Goal: Communication & Community: Answer question/provide support

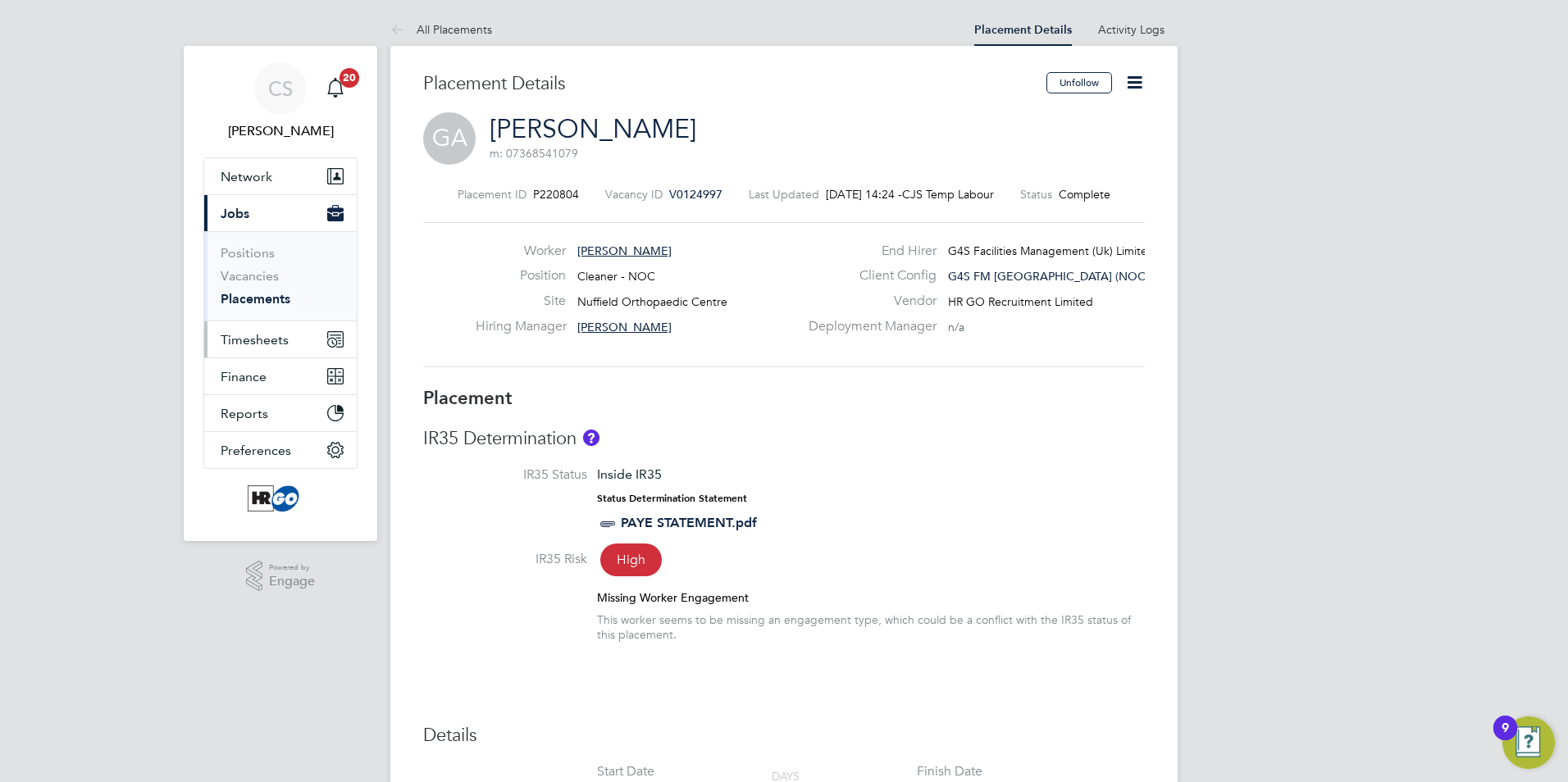
click at [257, 338] on span "Timesheets" at bounding box center [254, 340] width 68 height 16
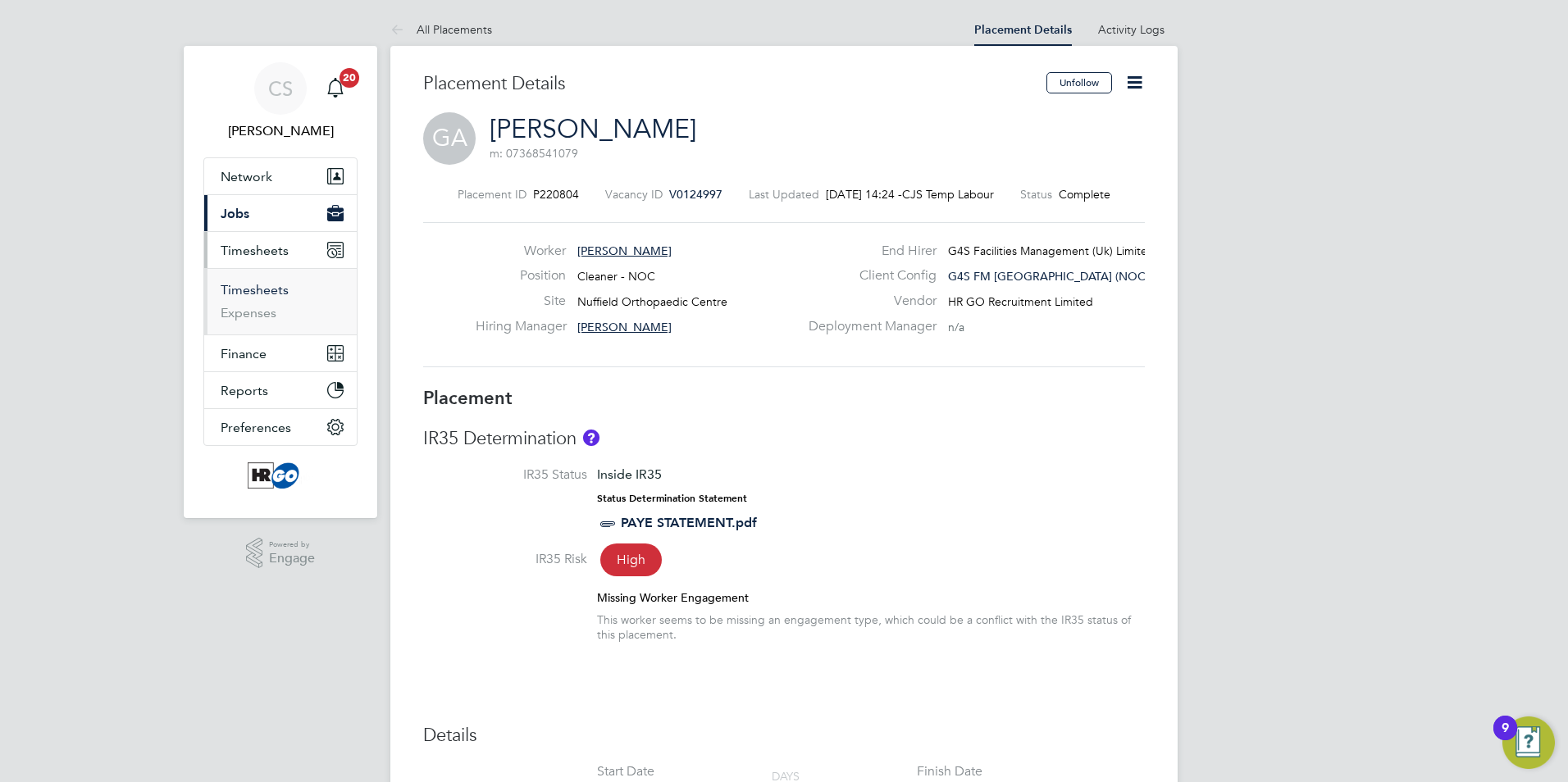
click at [250, 289] on link "Timesheets" at bounding box center [254, 290] width 68 height 16
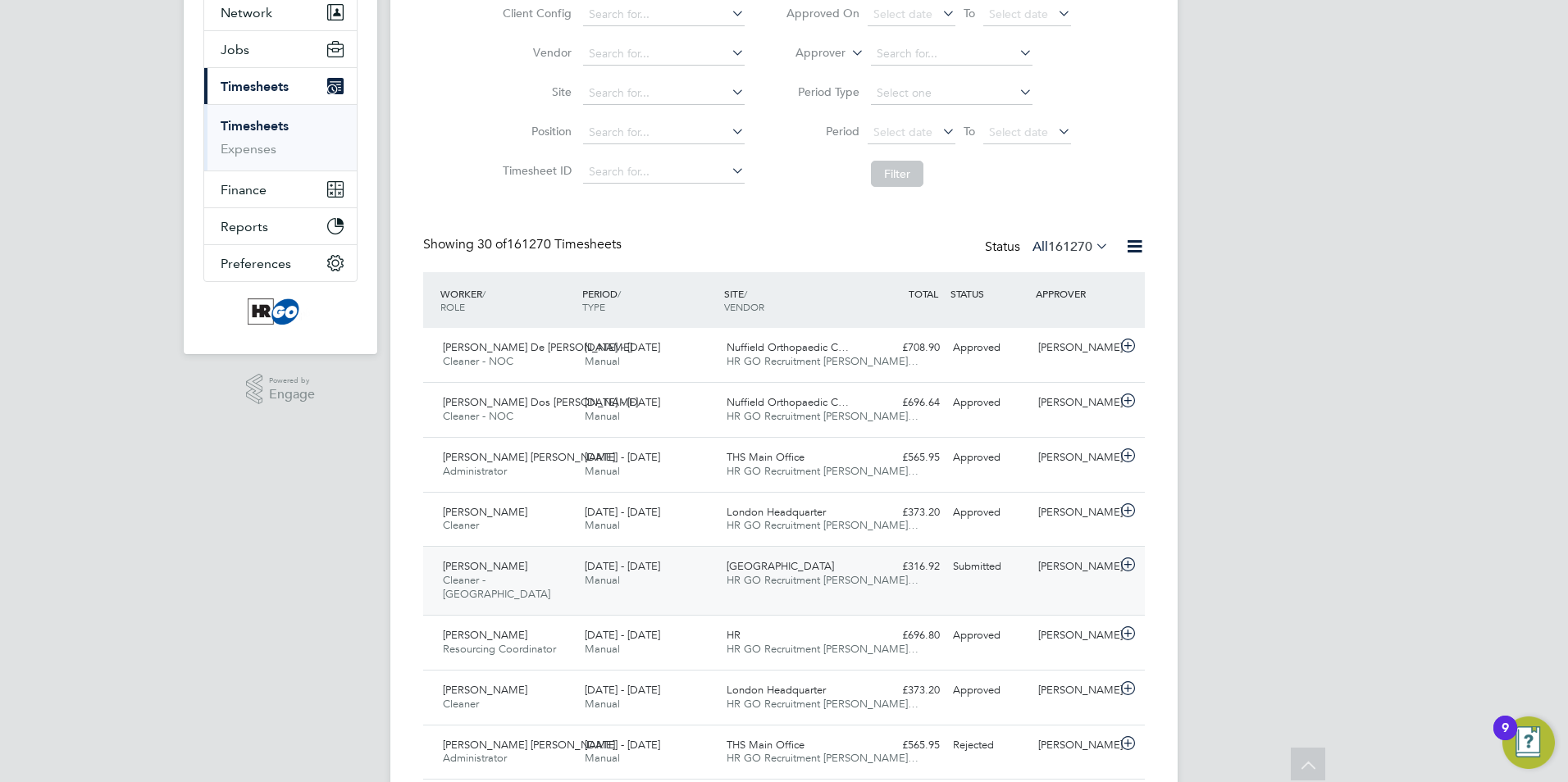
click at [497, 569] on span "[PERSON_NAME]" at bounding box center [484, 566] width 84 height 14
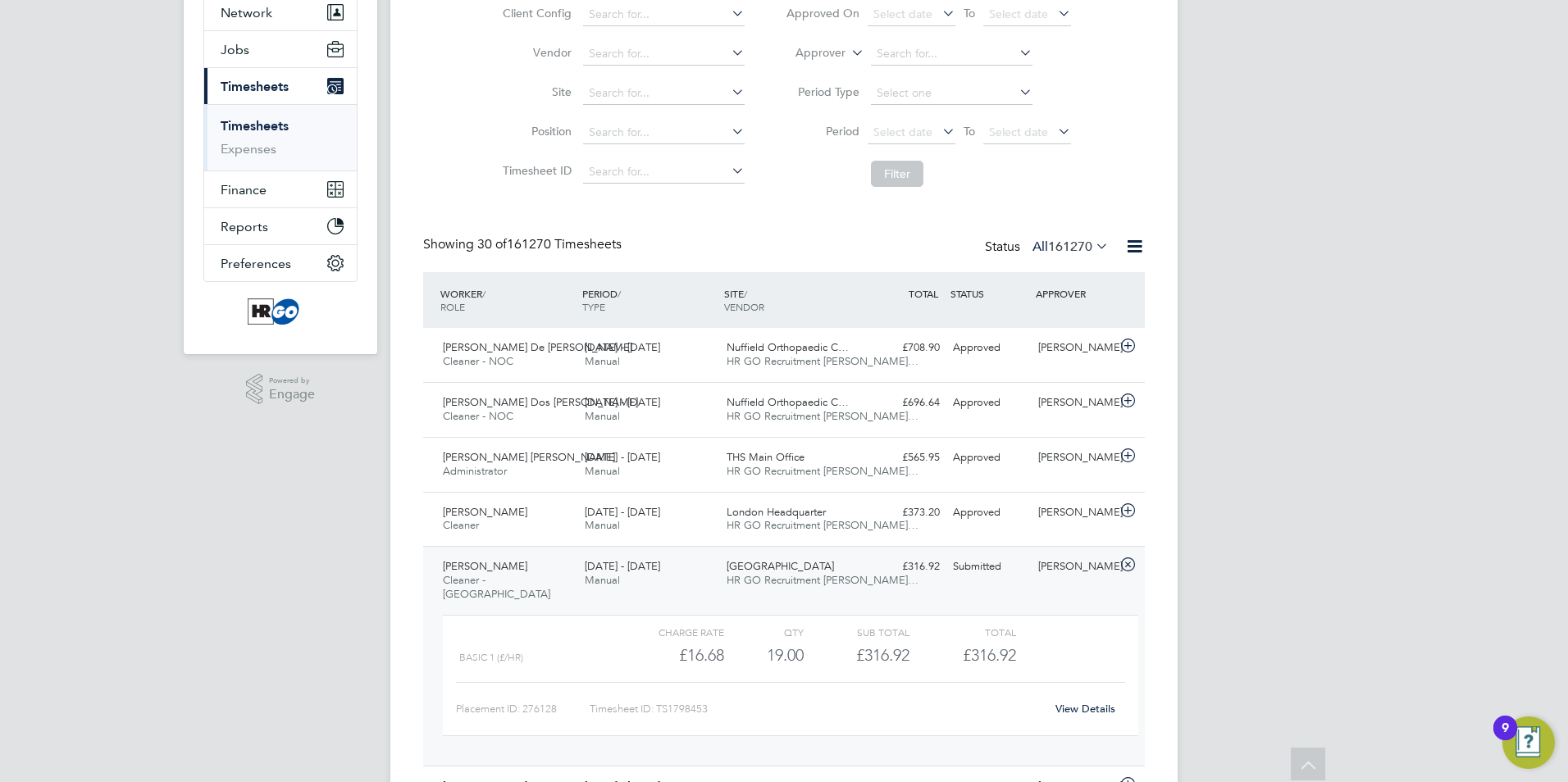
click at [1091, 709] on link "View Details" at bounding box center [1085, 709] width 59 height 14
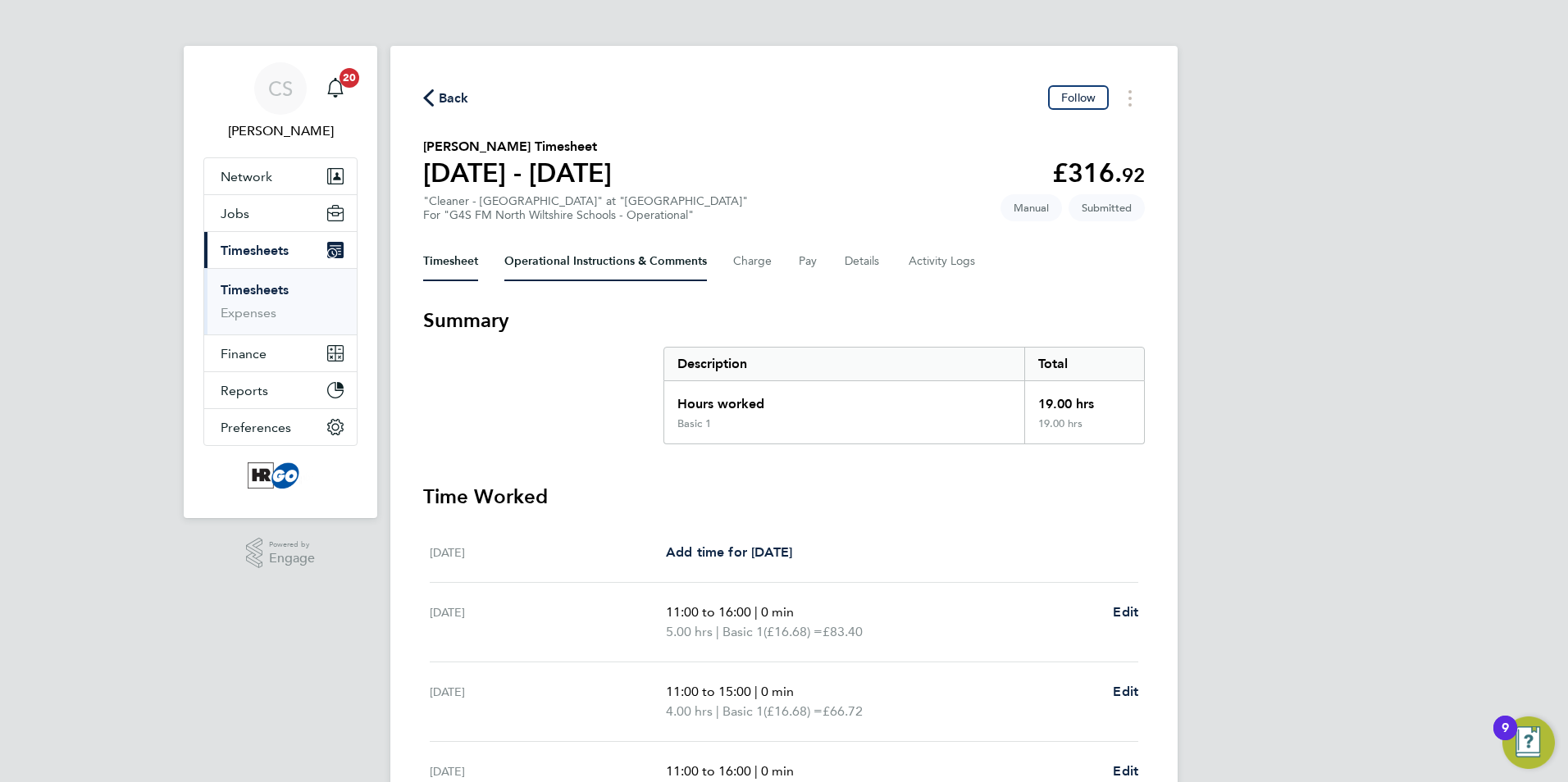
click at [665, 263] on Comments-tab "Operational Instructions & Comments" at bounding box center [605, 261] width 203 height 40
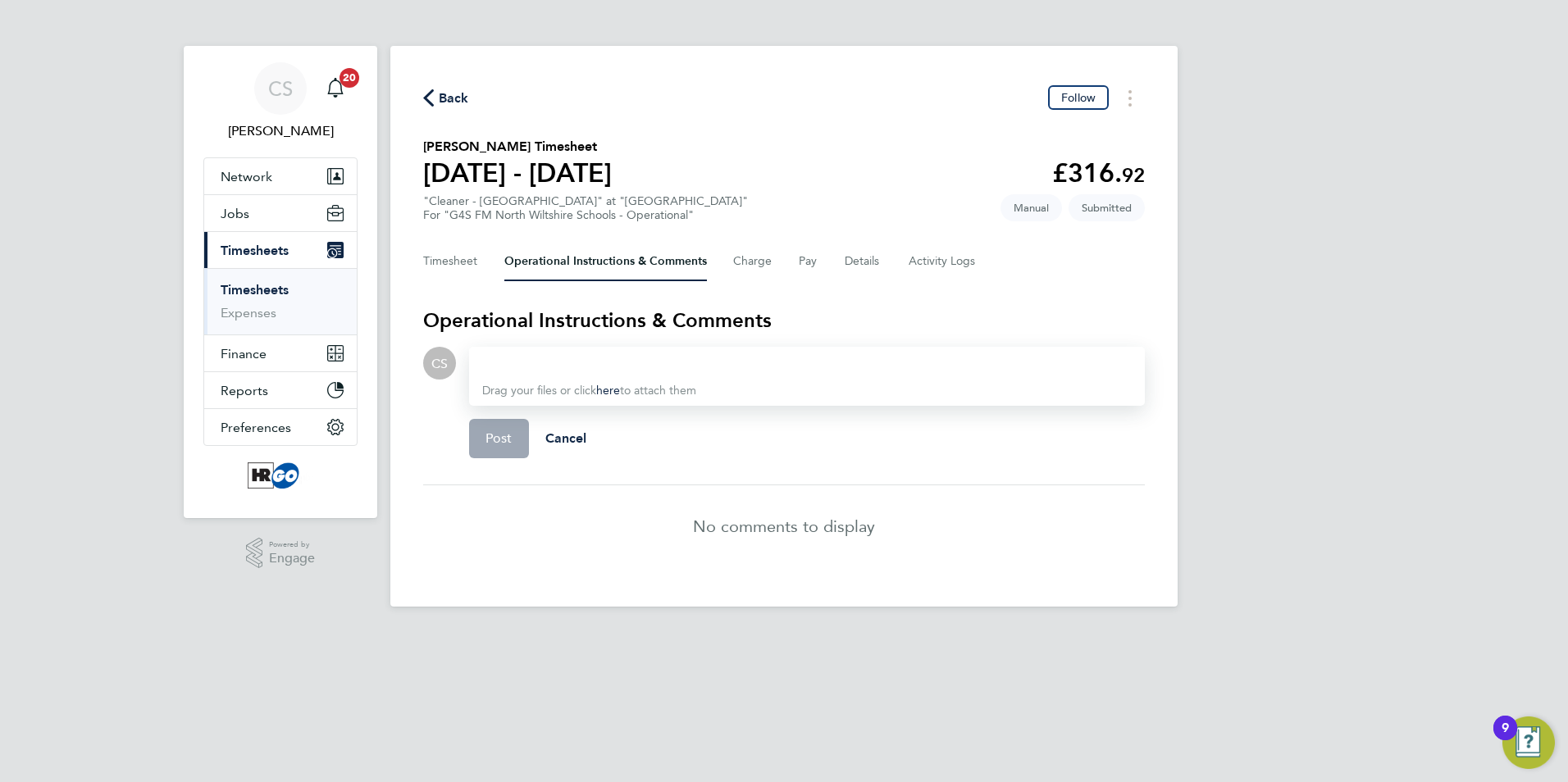
click at [536, 358] on div at bounding box center [807, 363] width 649 height 20
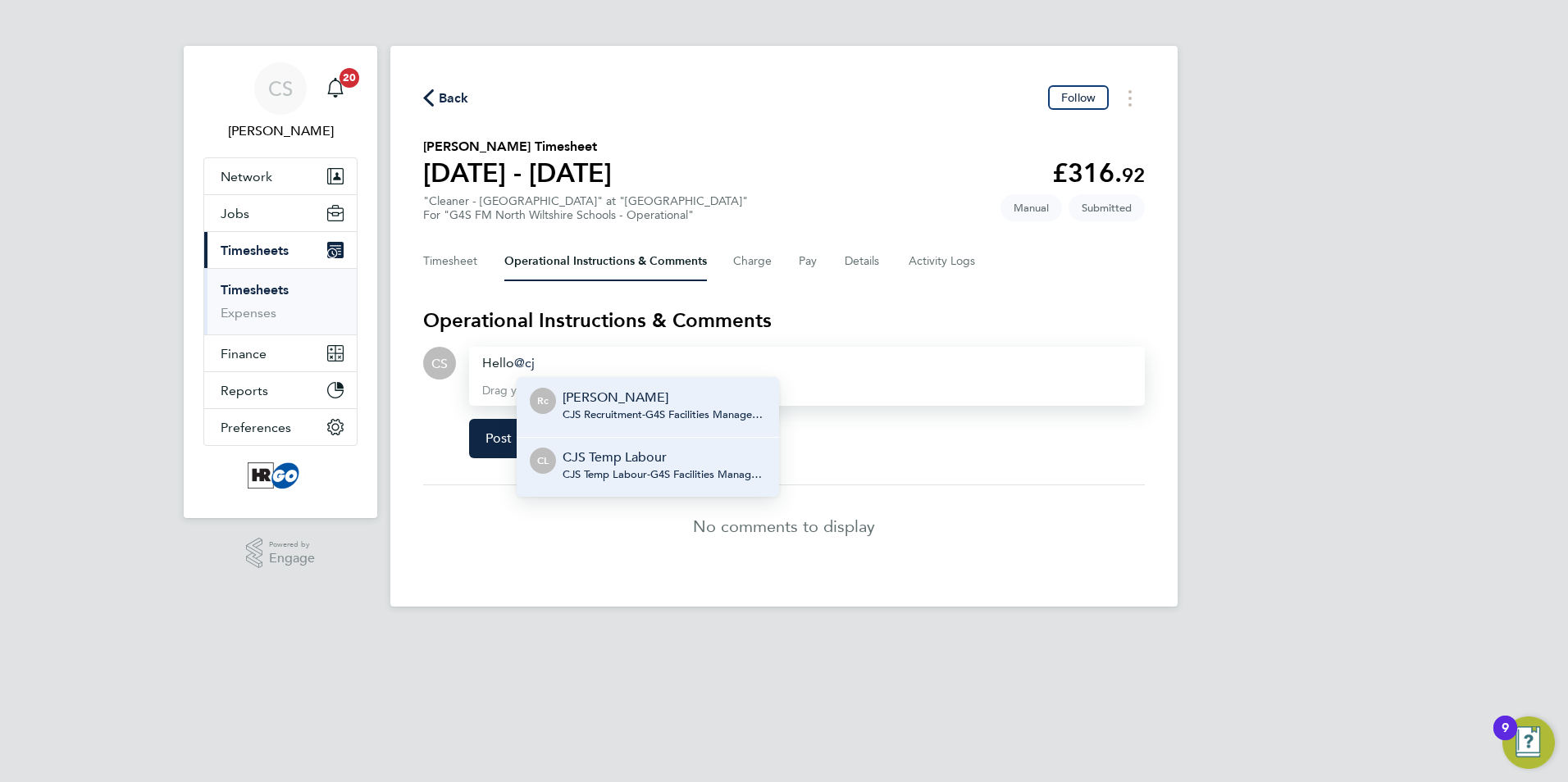
click at [590, 456] on p "CJS Temp Labour" at bounding box center [663, 457] width 203 height 20
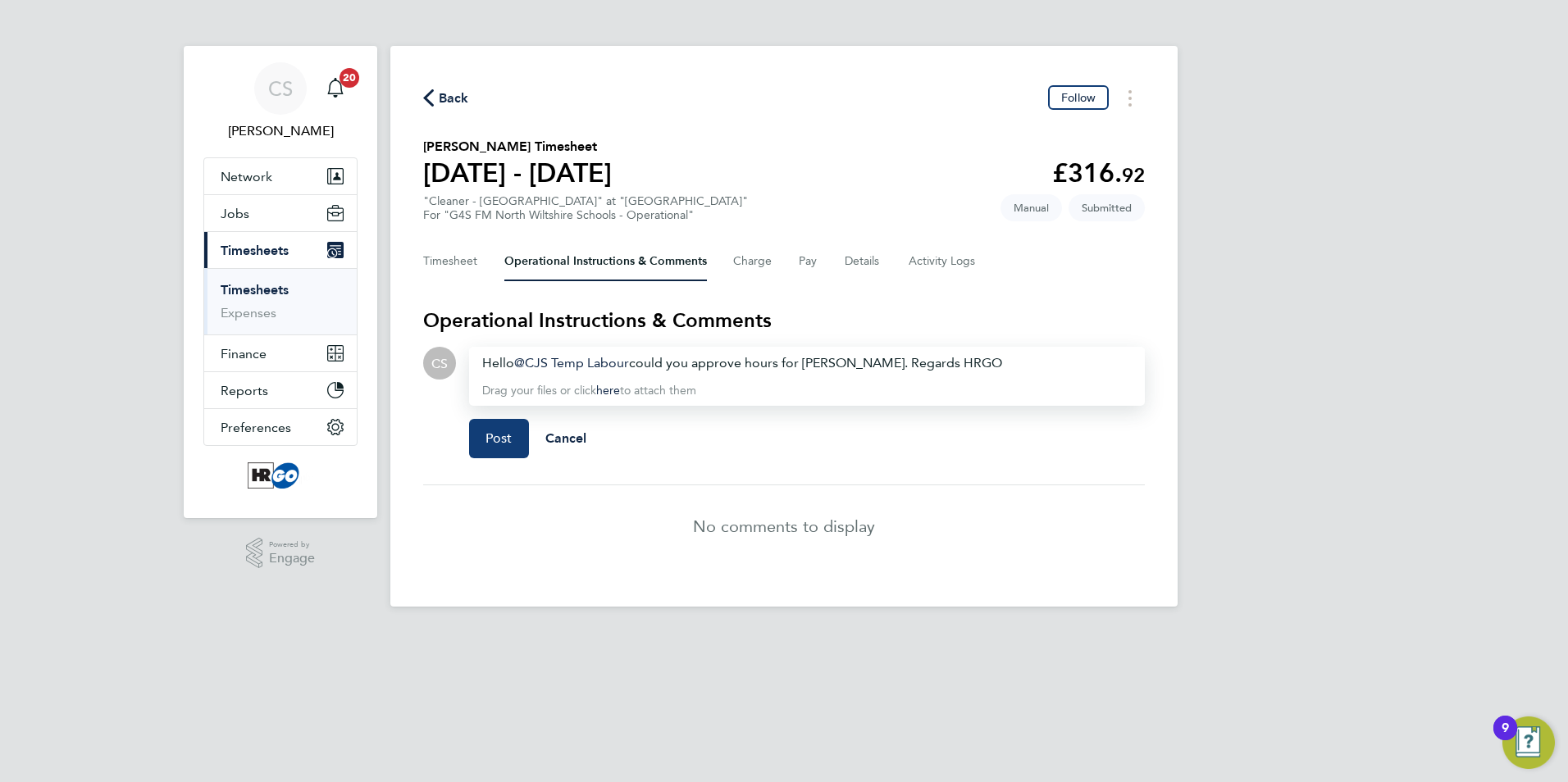
click at [511, 438] on span "Post" at bounding box center [498, 439] width 27 height 17
